Goal: Entertainment & Leisure: Consume media (video, audio)

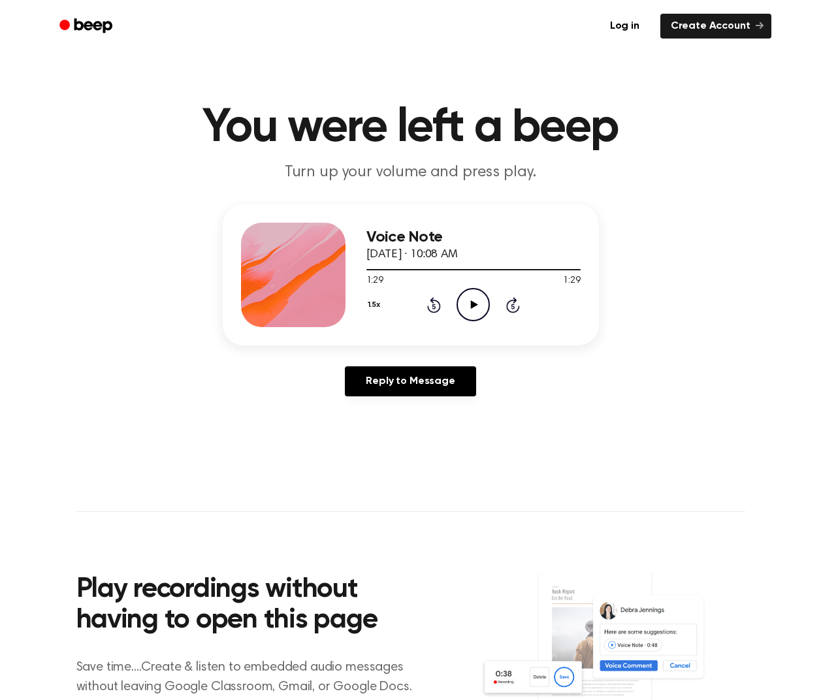
click at [472, 300] on icon "Play Audio" at bounding box center [473, 304] width 33 height 33
click at [520, 272] on div at bounding box center [473, 269] width 214 height 10
click at [531, 268] on div at bounding box center [473, 269] width 214 height 10
click at [475, 305] on icon at bounding box center [473, 304] width 6 height 8
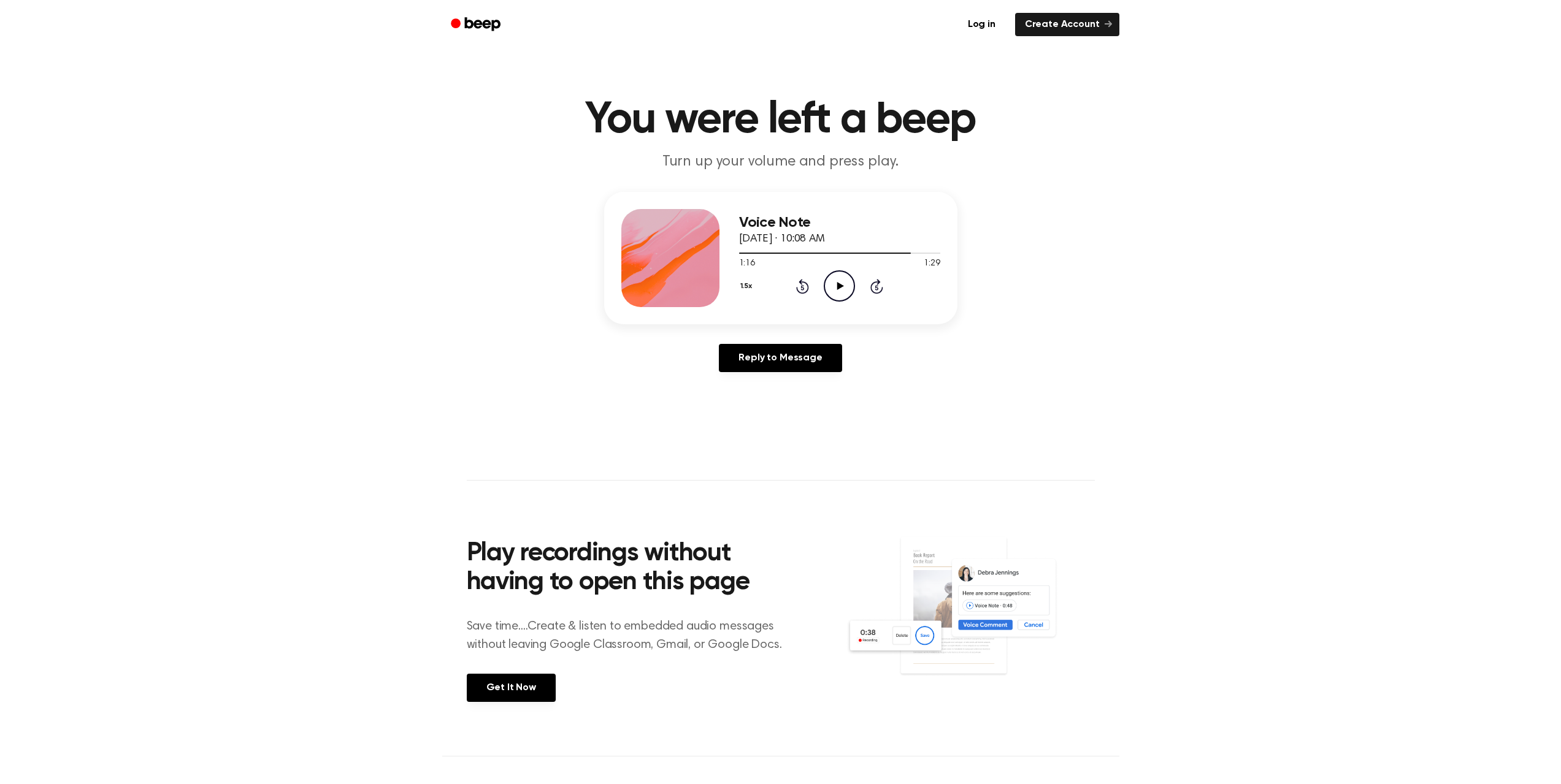
click at [770, 280] on icon "Play Audio" at bounding box center [839, 285] width 31 height 31
click at [770, 280] on icon "Pause Audio" at bounding box center [839, 285] width 31 height 31
click at [770, 282] on icon "Play Audio" at bounding box center [839, 285] width 31 height 31
drag, startPoint x: 921, startPoint y: 255, endPoint x: 552, endPoint y: 263, distance: 369.1
click at [562, 265] on div "Voice Note October 3, 2025 · 10:08 AM 1:23 1:29 Your browser does not support t…" at bounding box center [780, 286] width 1532 height 190
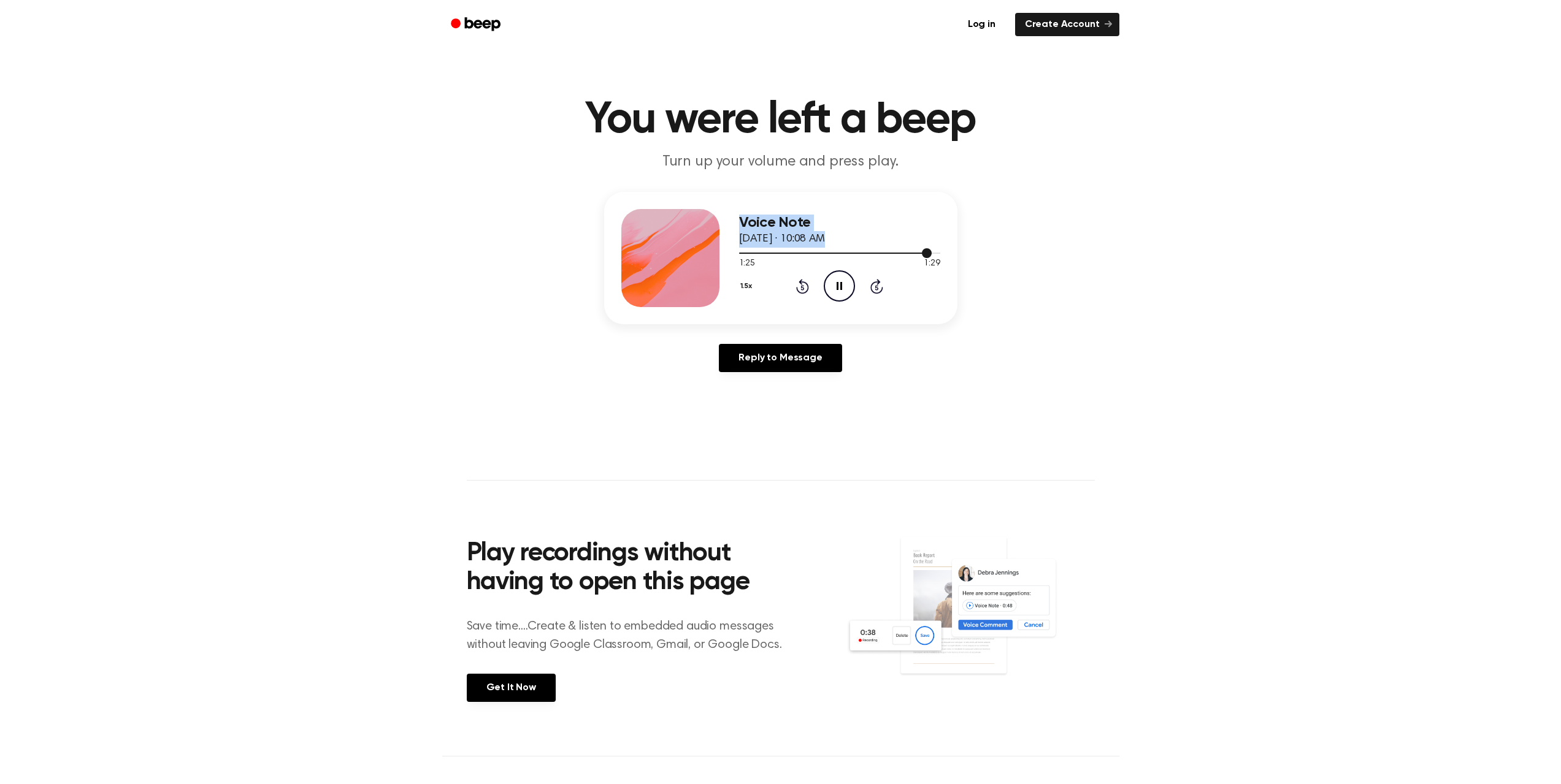
click at [760, 252] on div at bounding box center [840, 253] width 201 height 9
click at [770, 284] on icon "Pause Audio" at bounding box center [839, 285] width 31 height 31
click at [770, 286] on div "1.5x Rewind 5 seconds Play Audio Skip 5 seconds" at bounding box center [840, 285] width 201 height 31
click at [770, 284] on icon at bounding box center [803, 286] width 13 height 15
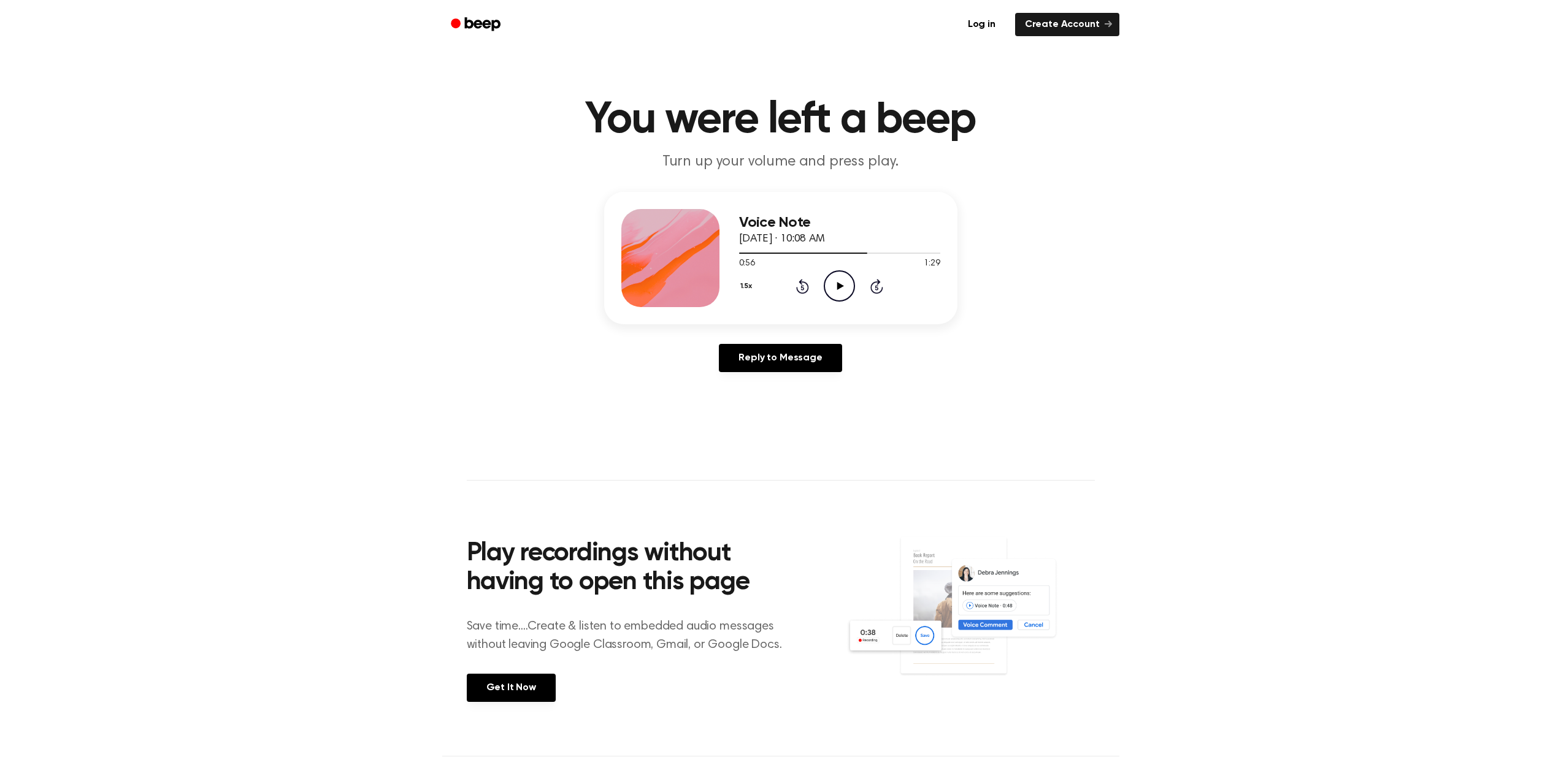
click at [770, 284] on icon "Play Audio" at bounding box center [839, 285] width 31 height 31
click at [770, 296] on icon "Pause Audio" at bounding box center [839, 285] width 31 height 31
click at [836, 283] on icon "Play Audio" at bounding box center [839, 285] width 31 height 31
click at [878, 286] on icon "Skip 5 seconds" at bounding box center [876, 286] width 13 height 16
